Goal: Check status: Check status

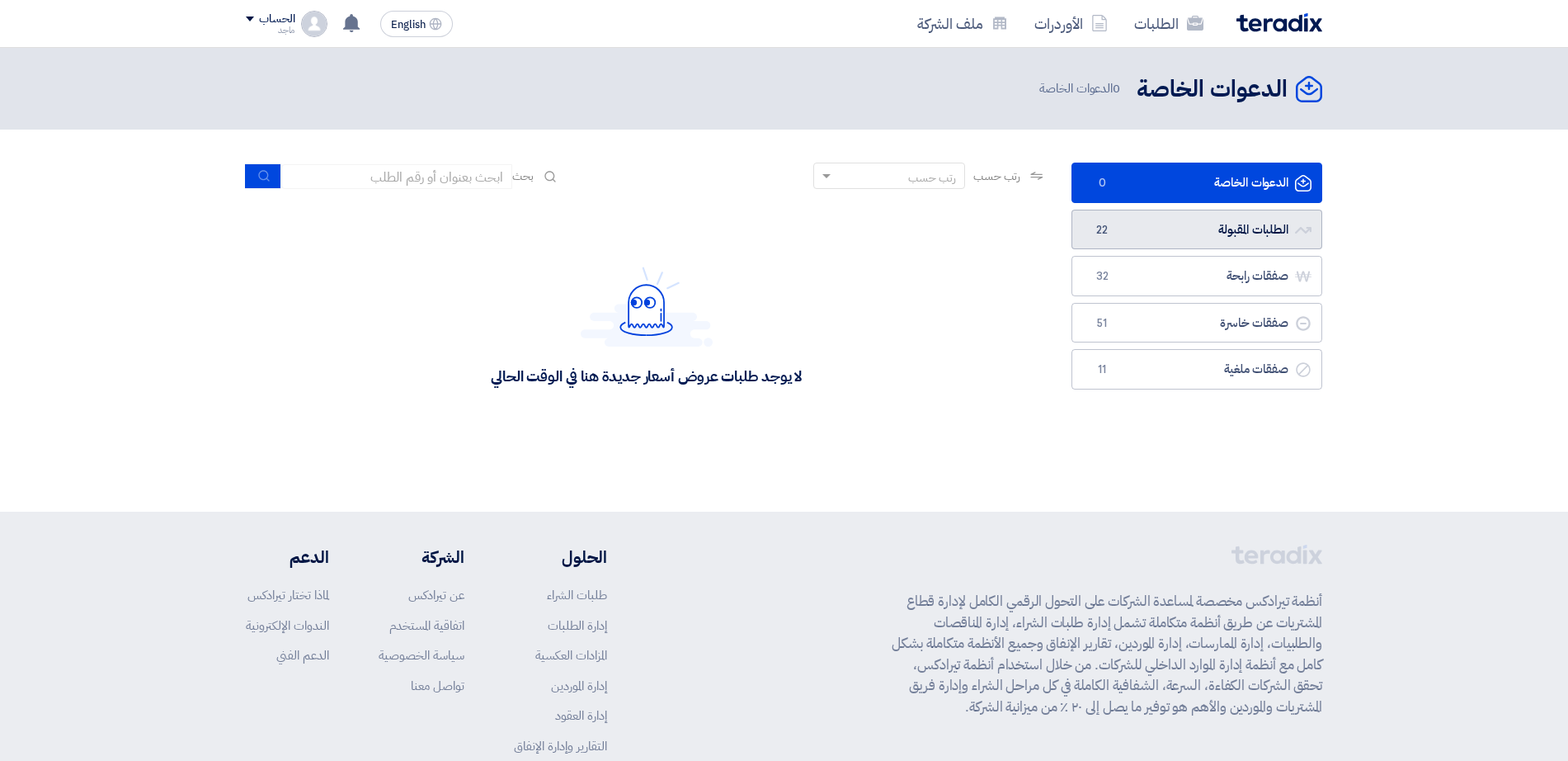
click at [1147, 237] on link "الطلبات المقبولة الطلبات المقبولة 22" at bounding box center [1196, 230] width 250 height 40
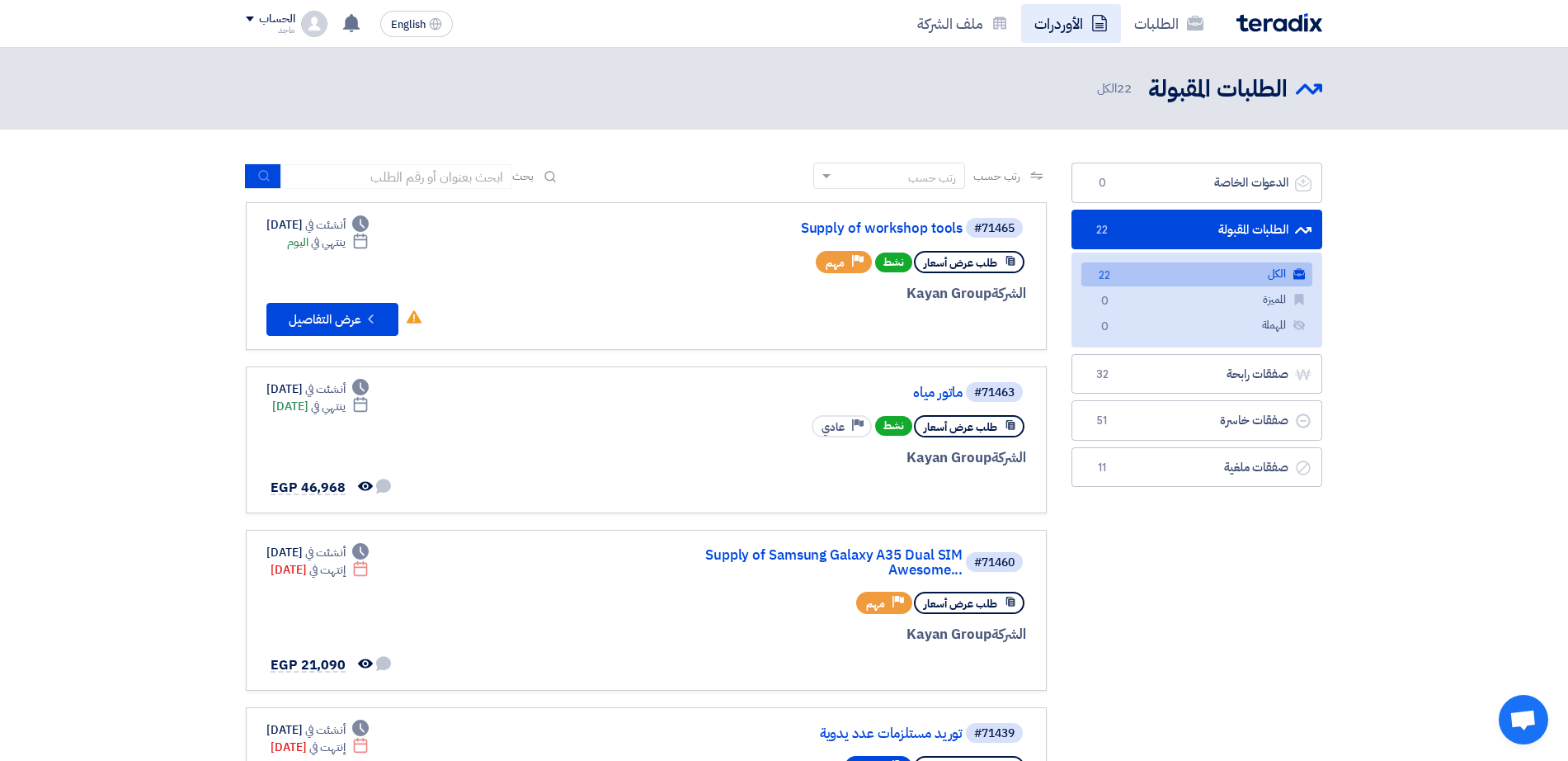
click at [1063, 10] on link "الأوردرات" at bounding box center [1072, 24] width 100 height 39
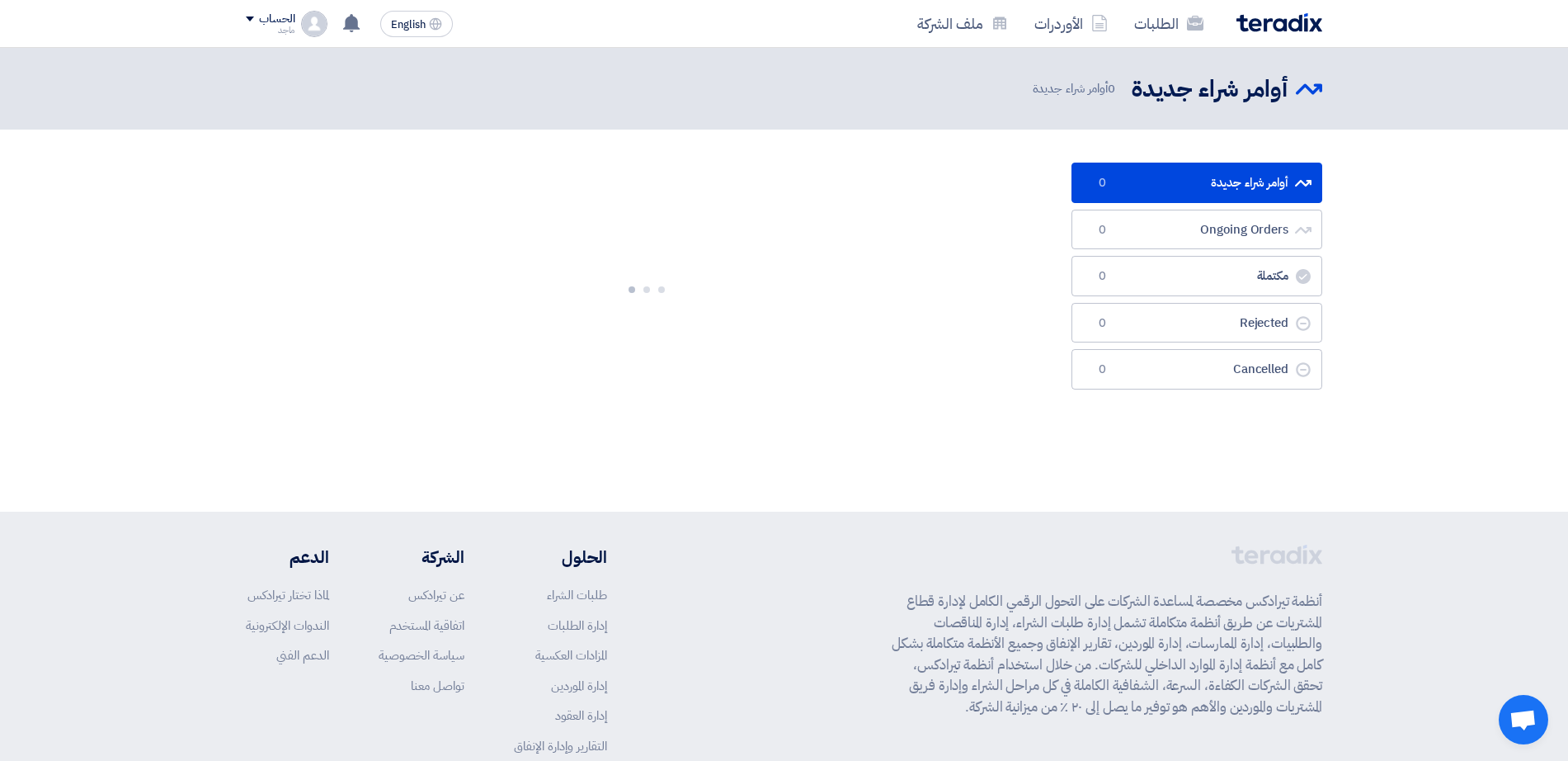
click at [1063, 10] on link "الأوردرات" at bounding box center [1072, 24] width 100 height 39
click at [1100, 207] on ul "أوامر شراء جديدة أوامر شراء جديدة 0 Ongoing Orders Ongoing Orders 0 مكتملة مكتم…" at bounding box center [1196, 276] width 250 height 227
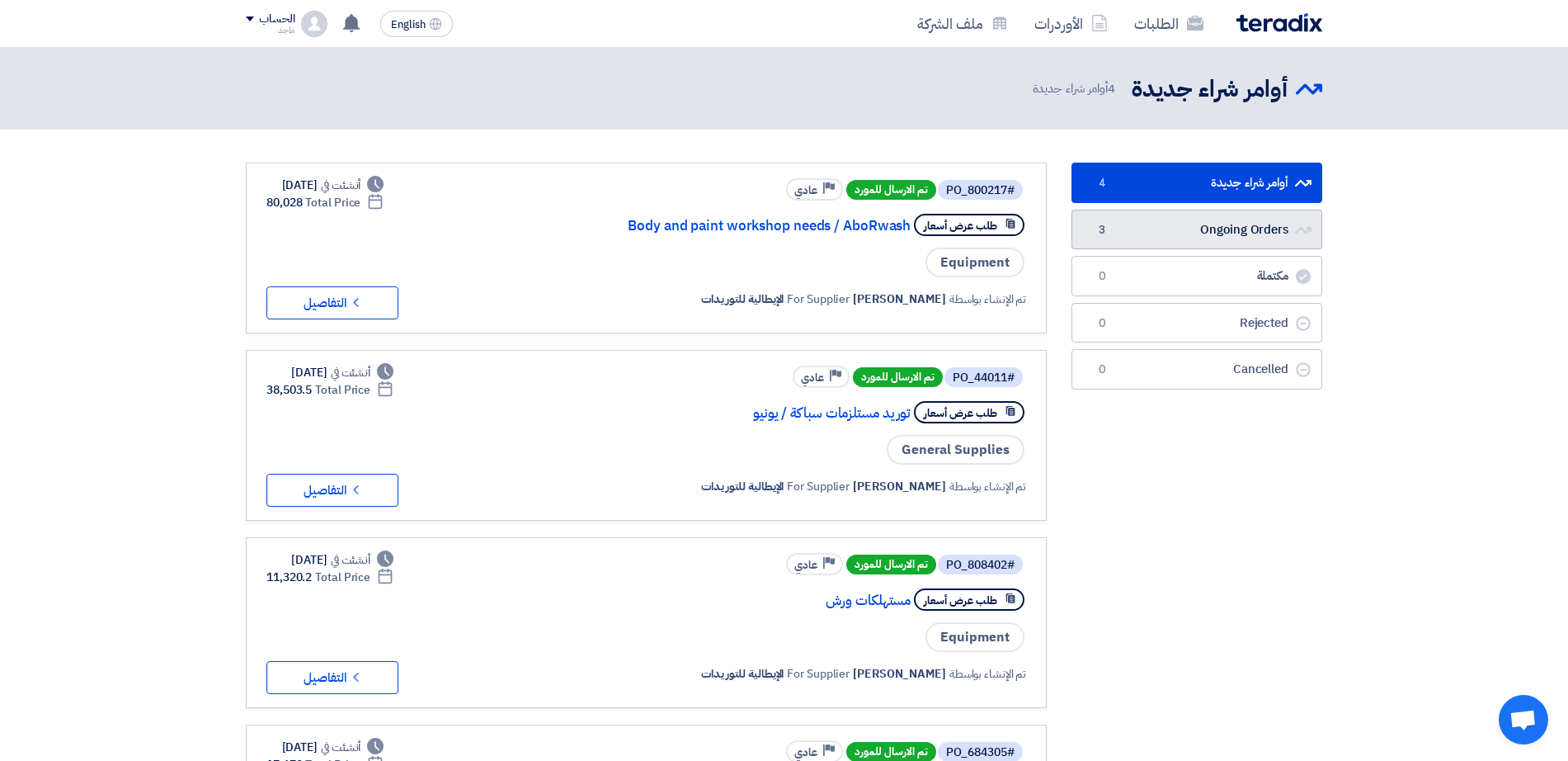
click at [1214, 214] on link "Ongoing Orders Ongoing Orders 3" at bounding box center [1196, 230] width 250 height 40
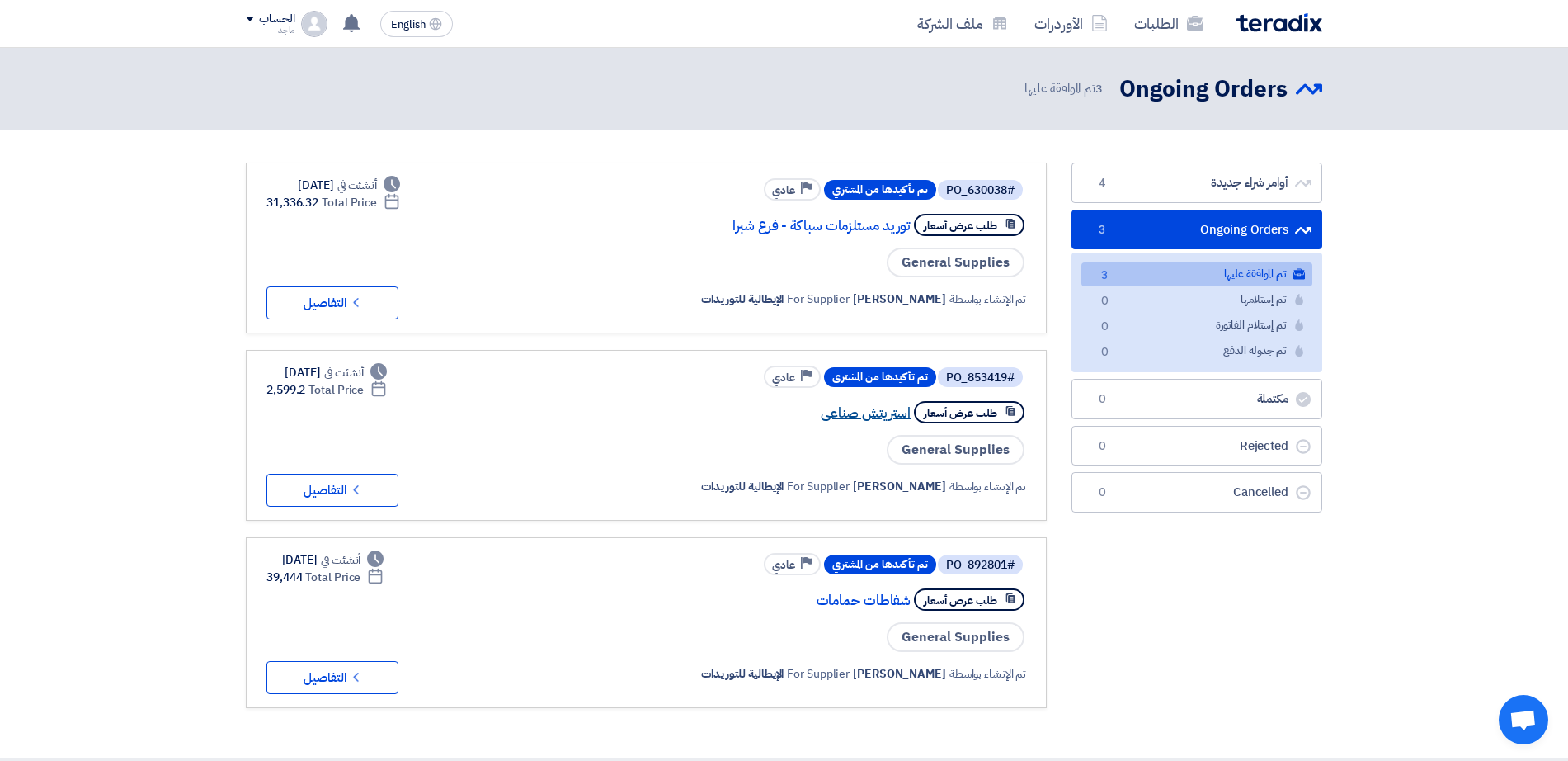
click at [860, 414] on link "استريتش صناعى" at bounding box center [746, 413] width 330 height 15
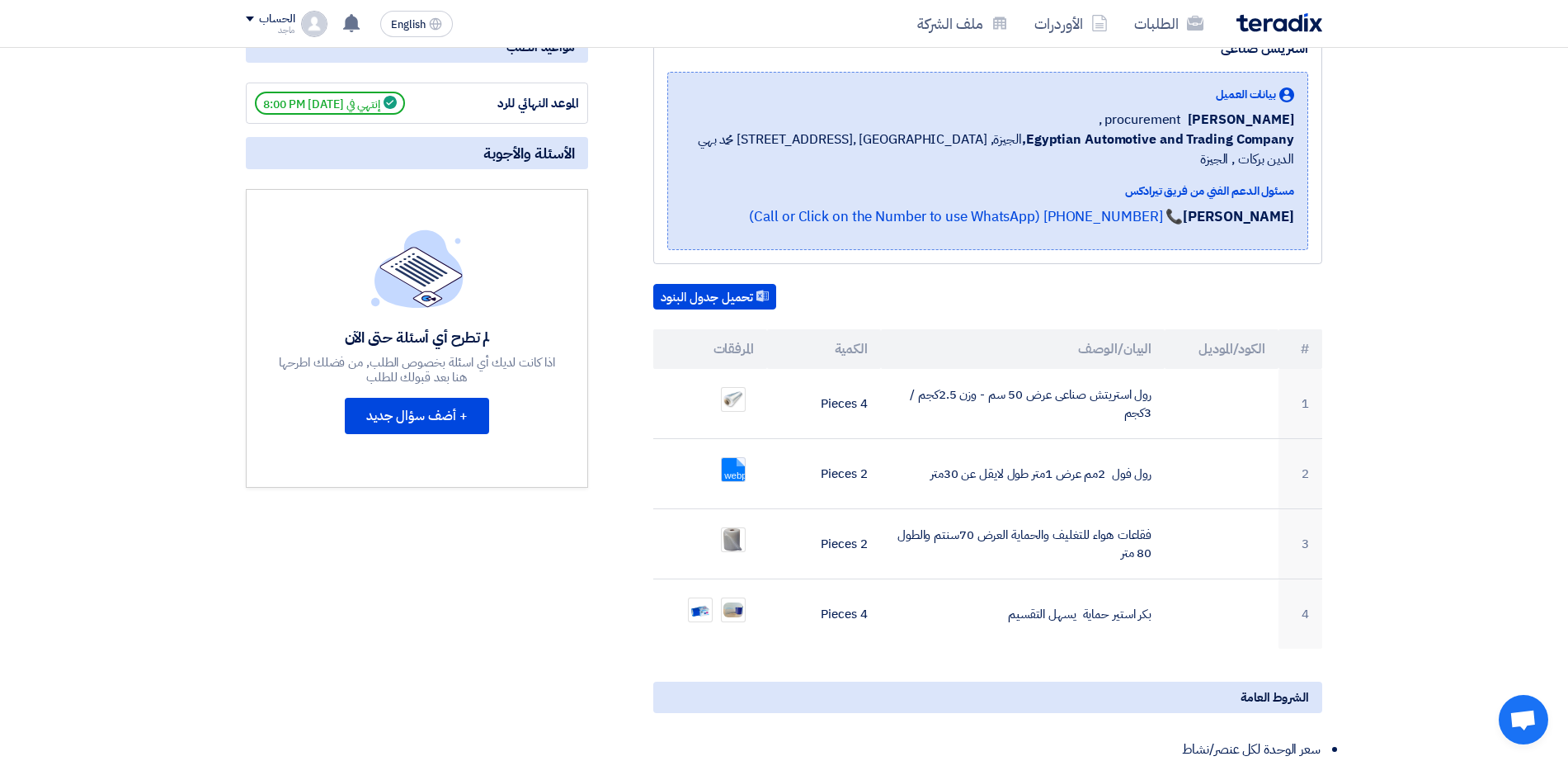
scroll to position [303, 0]
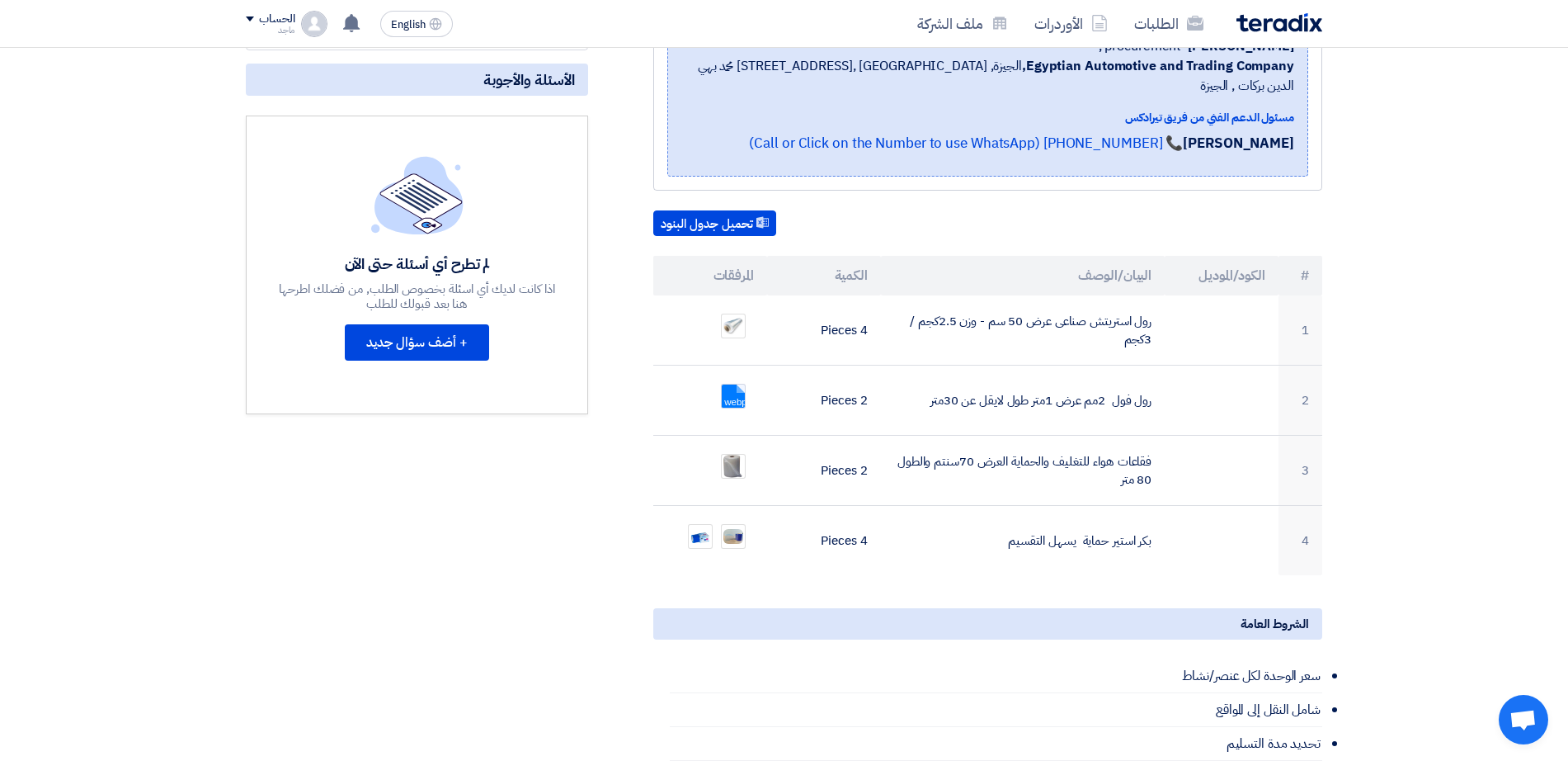
click at [887, 295] on td "رول استريتش صناعى عرض 50 سم - وزن 2.5كجم / 3كجم" at bounding box center [1023, 330] width 285 height 70
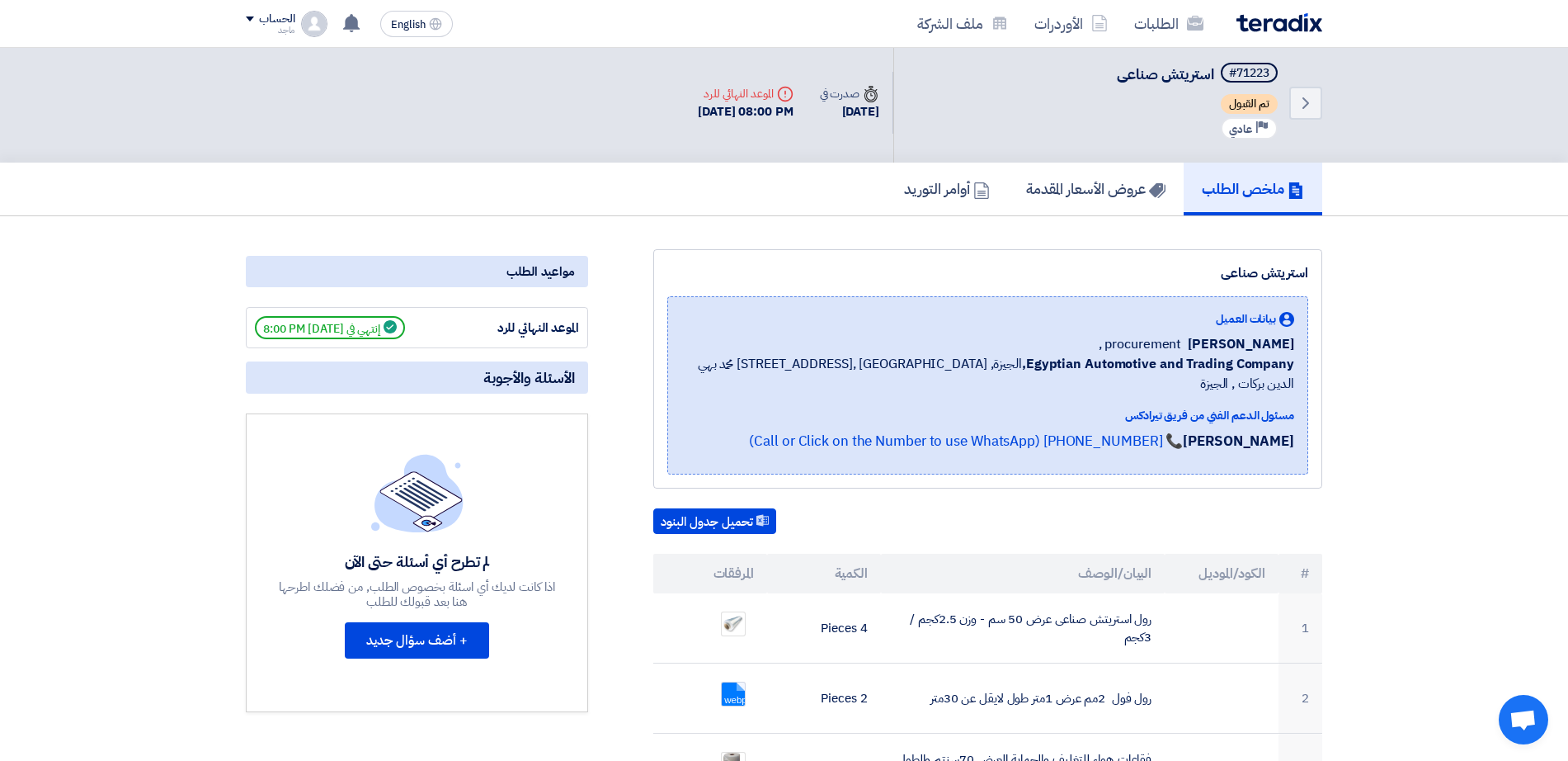
scroll to position [0, 0]
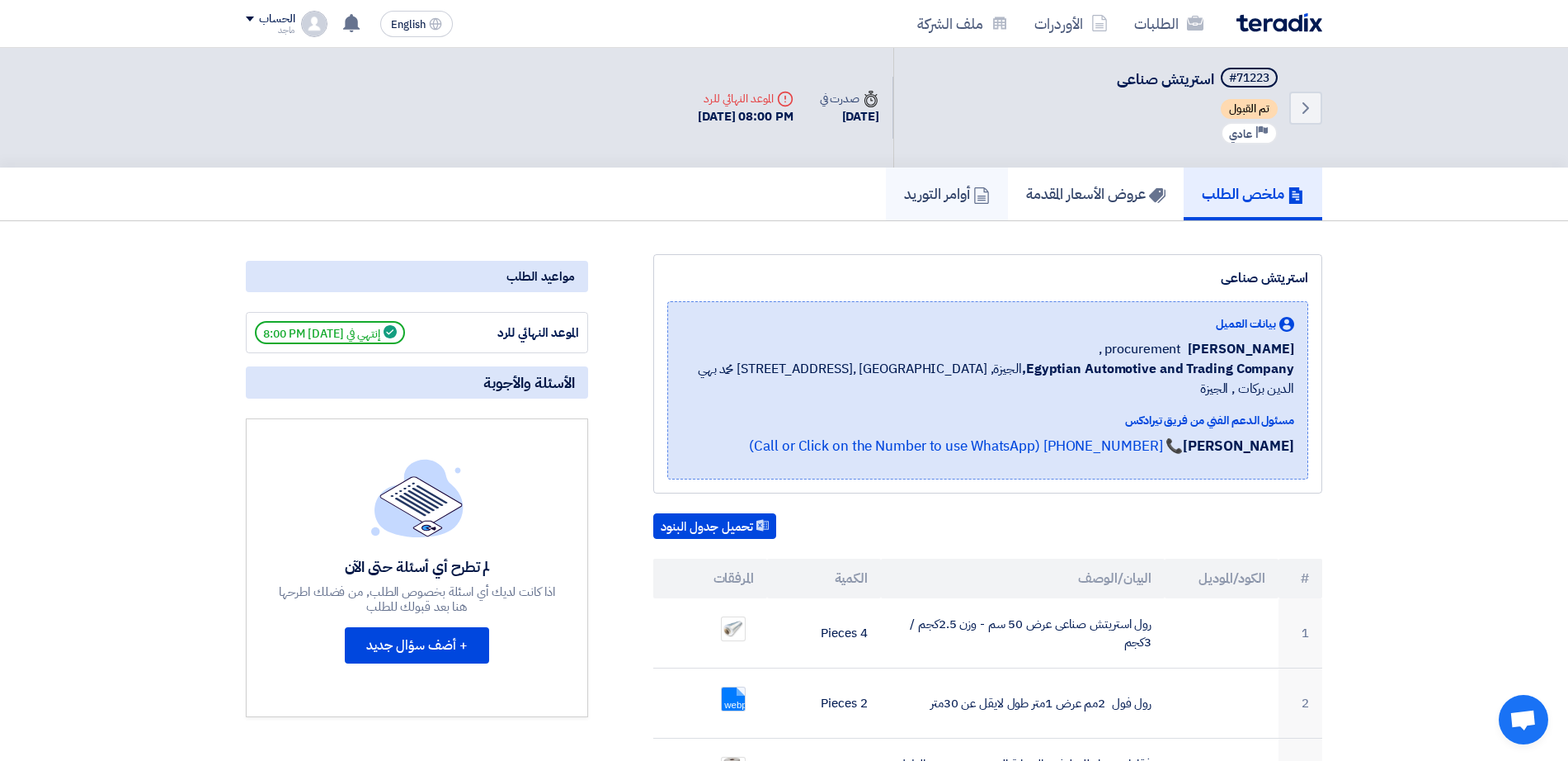
click at [932, 211] on link "أوامر التوريد" at bounding box center [947, 194] width 122 height 53
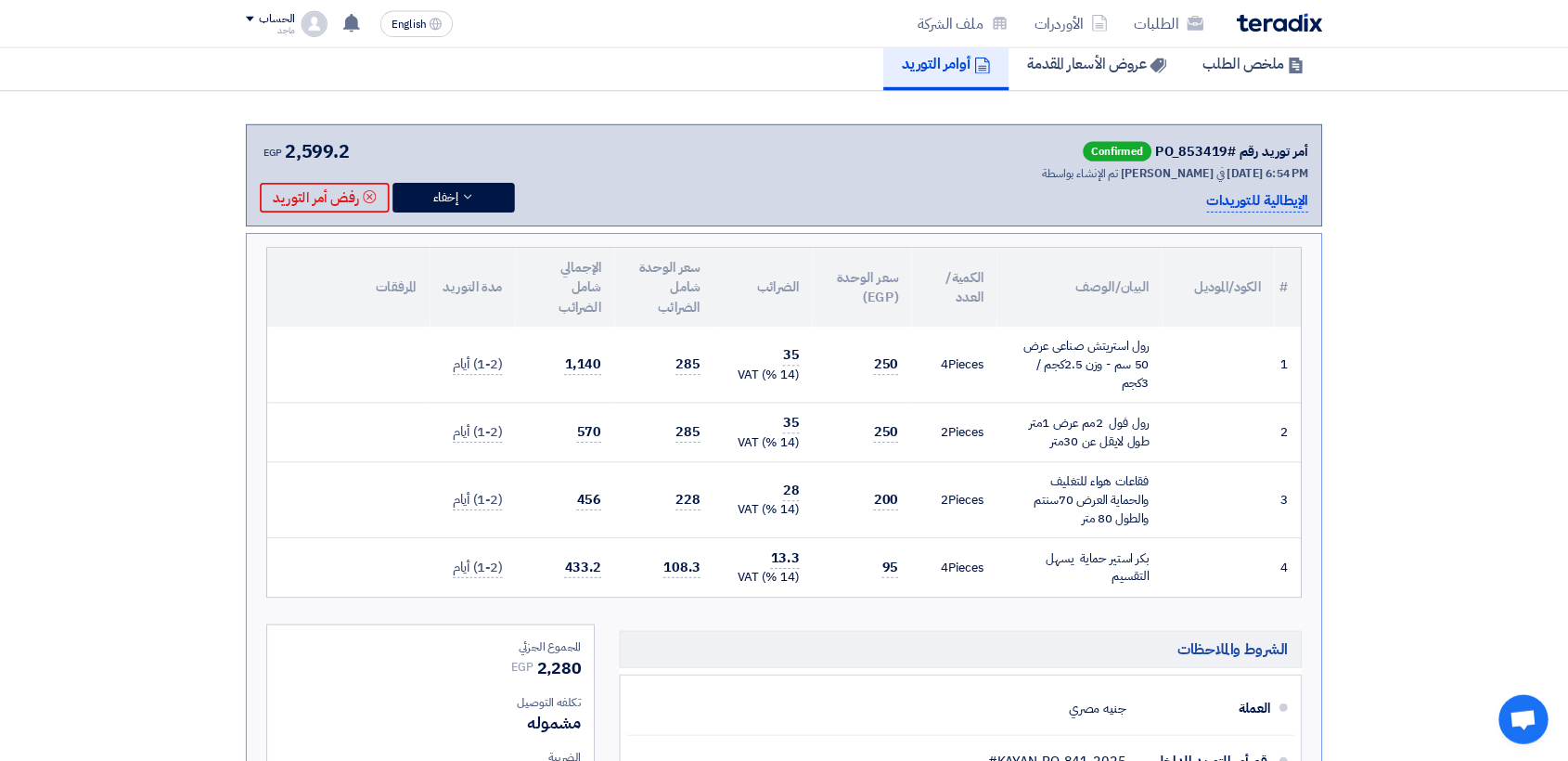
scroll to position [145, 0]
